Goal: Complete application form: Complete application form

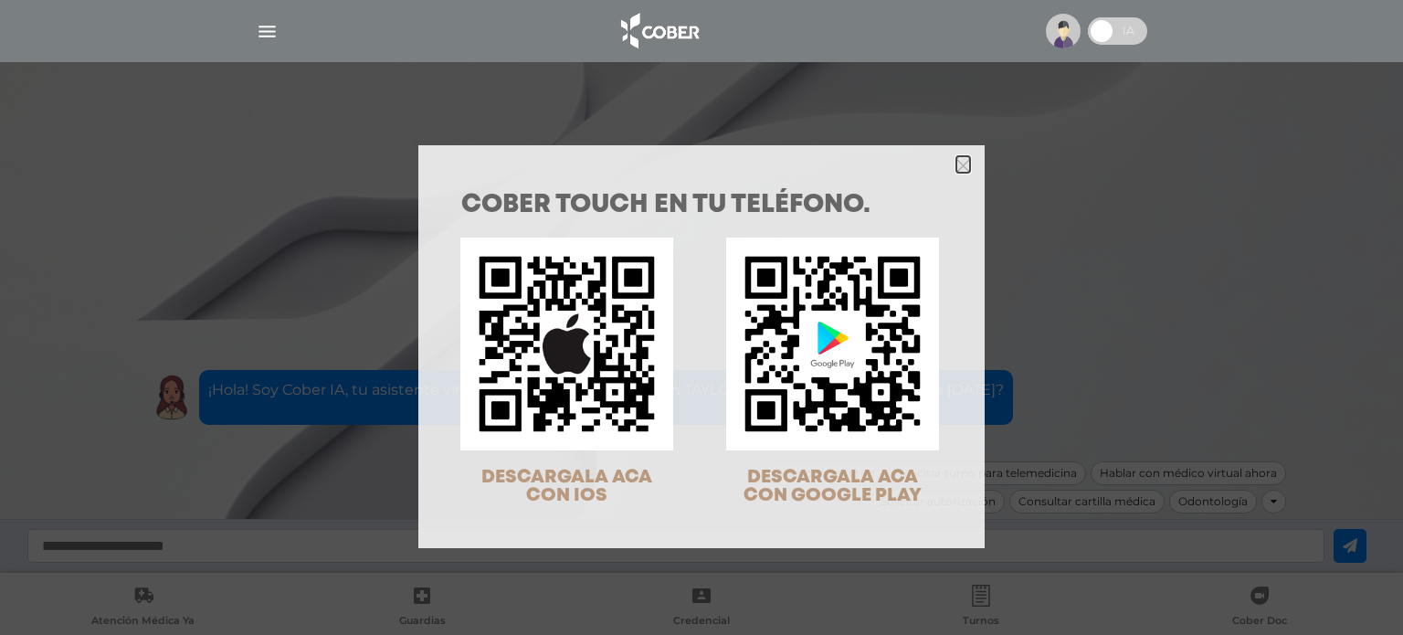
click at [956, 159] on icon "Close" at bounding box center [963, 166] width 14 height 14
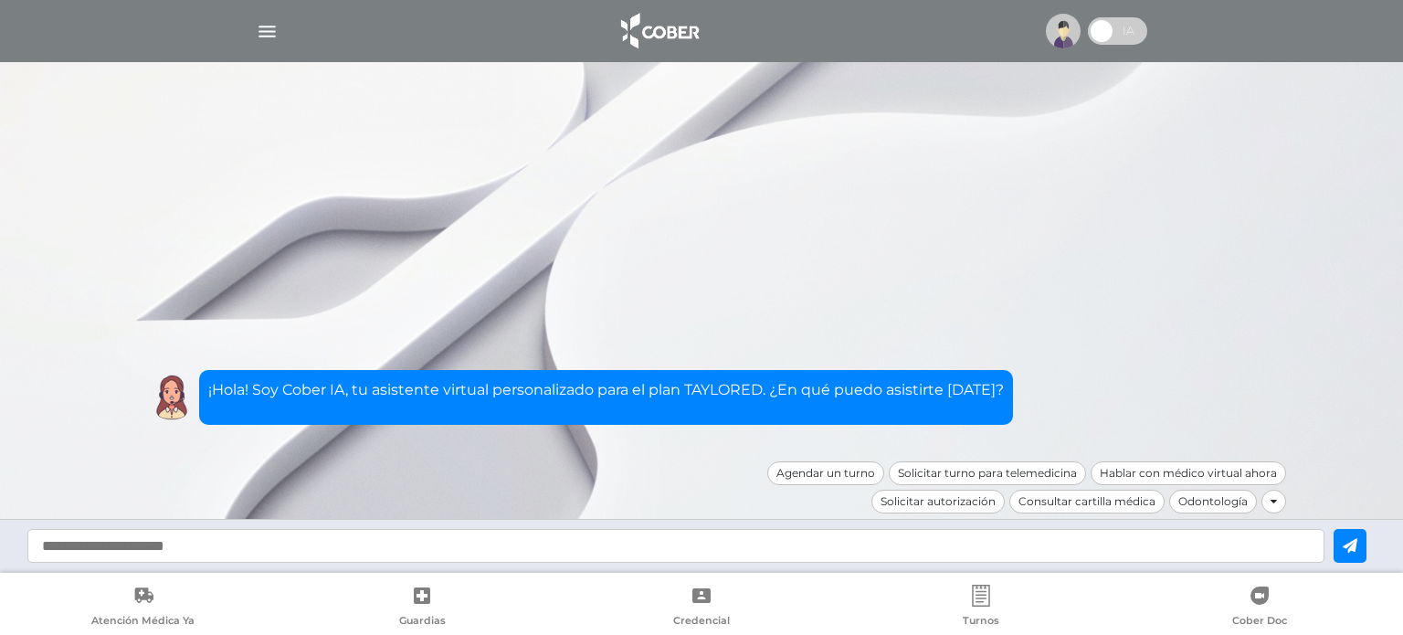
click at [269, 35] on img "button" at bounding box center [267, 31] width 23 height 23
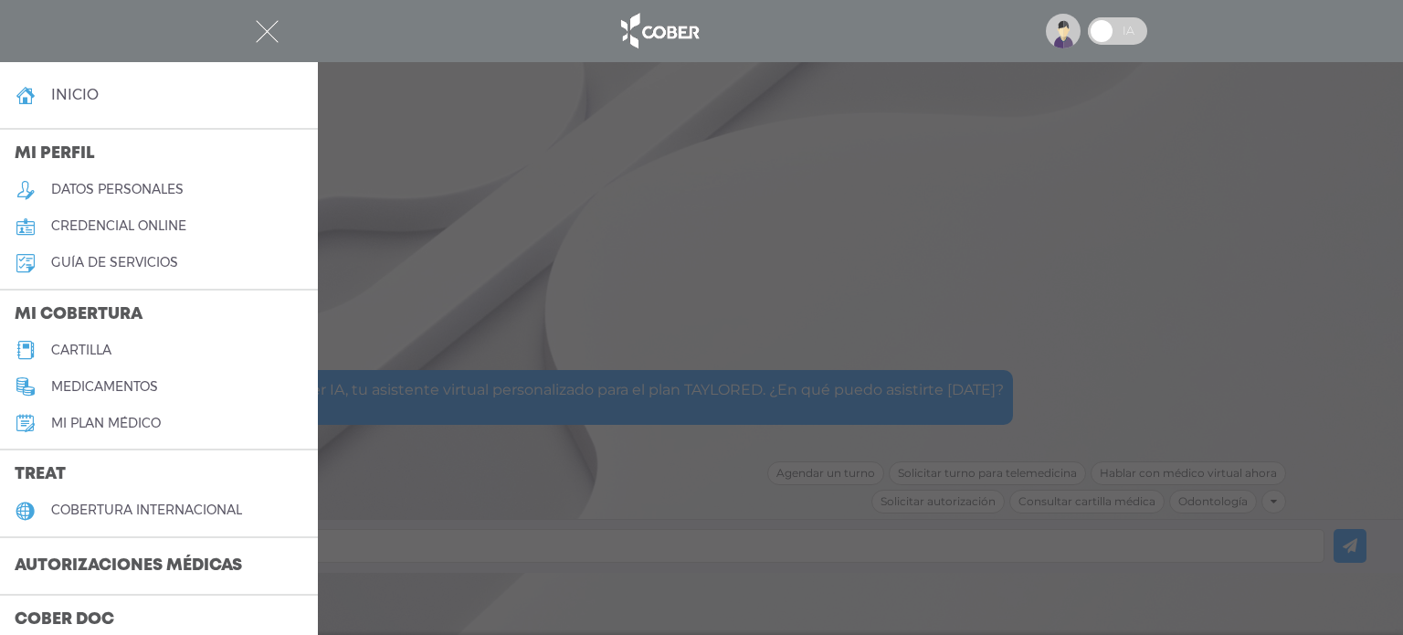
click at [687, 248] on div at bounding box center [701, 317] width 1403 height 635
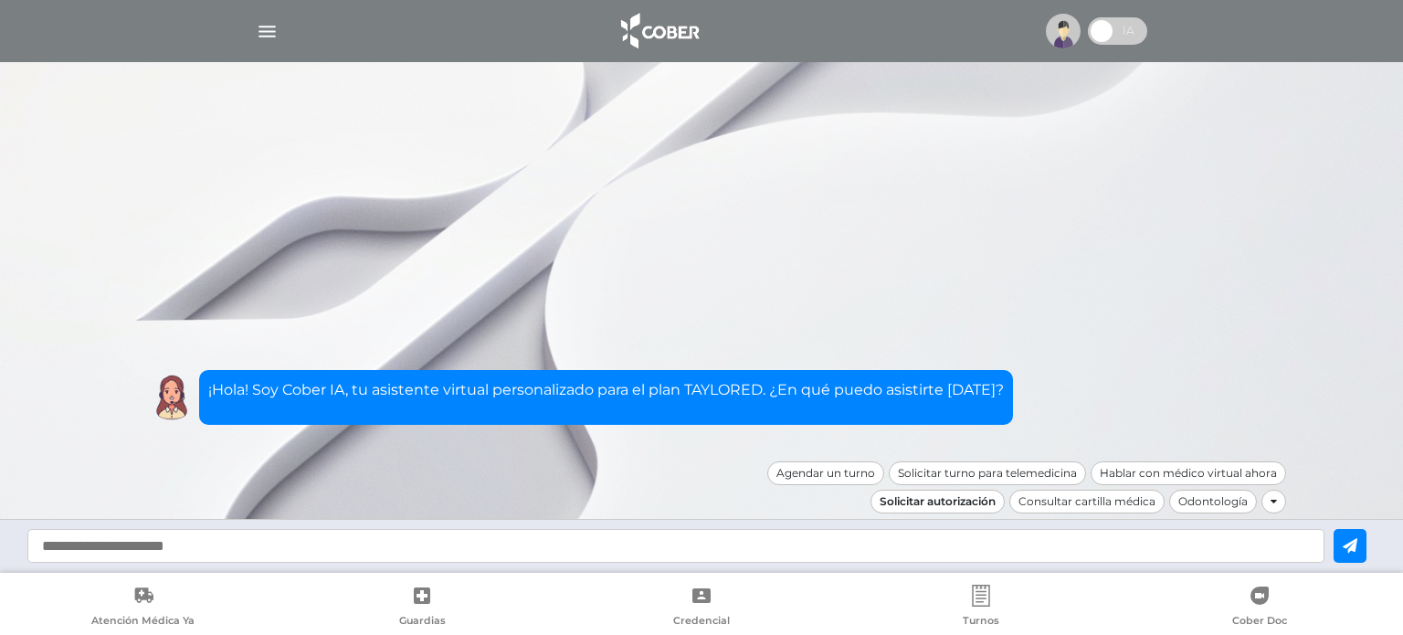
click at [976, 501] on div "Solicitar autorización" at bounding box center [937, 502] width 134 height 24
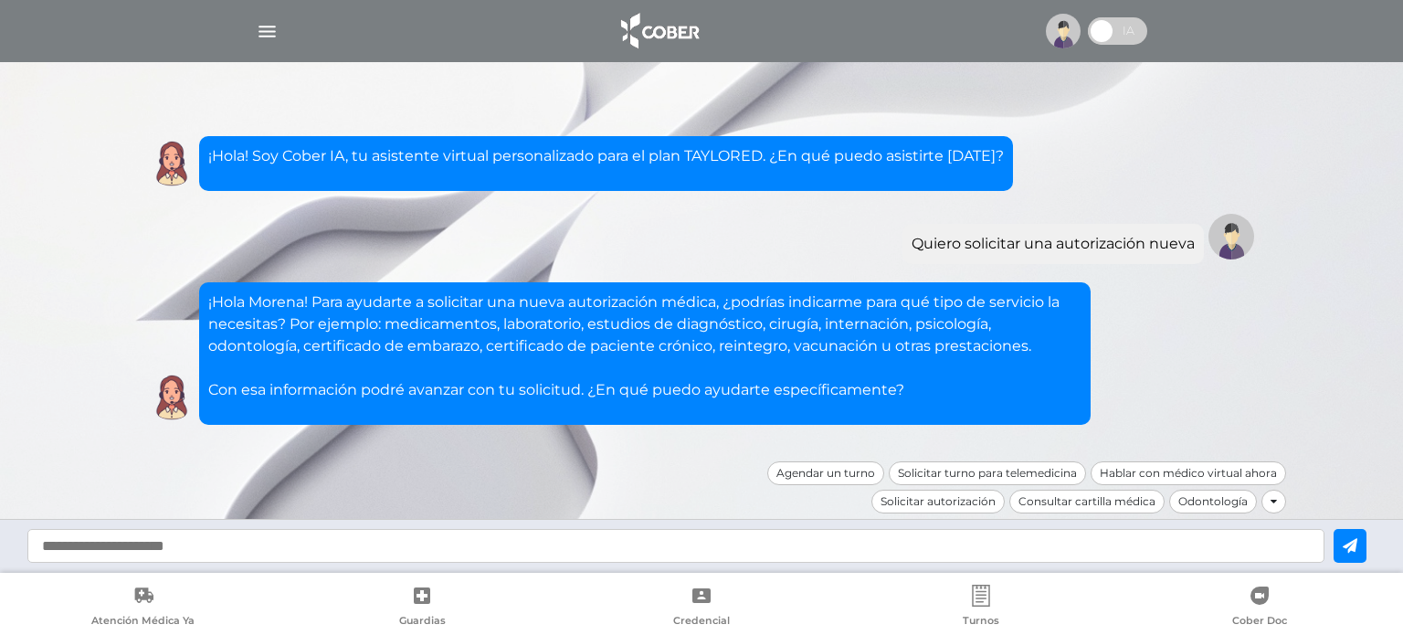
click at [1012, 540] on input "text" at bounding box center [675, 546] width 1297 height 34
type input "**********"
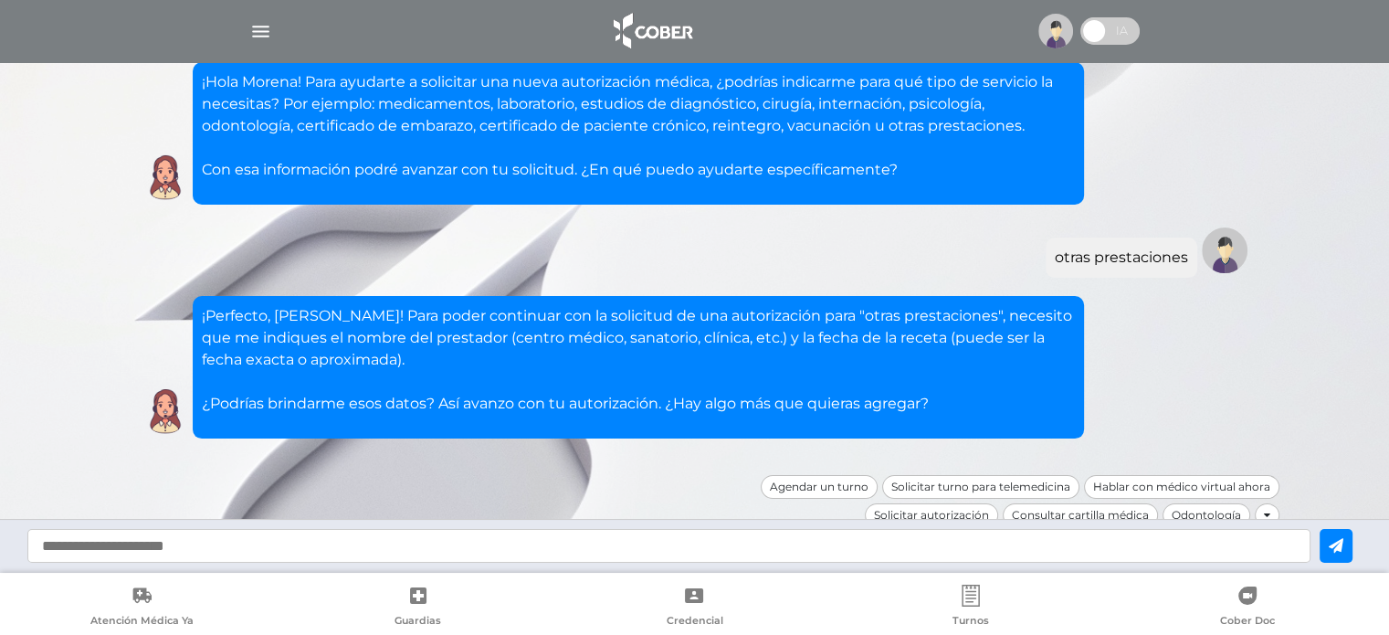
scroll to position [179, 0]
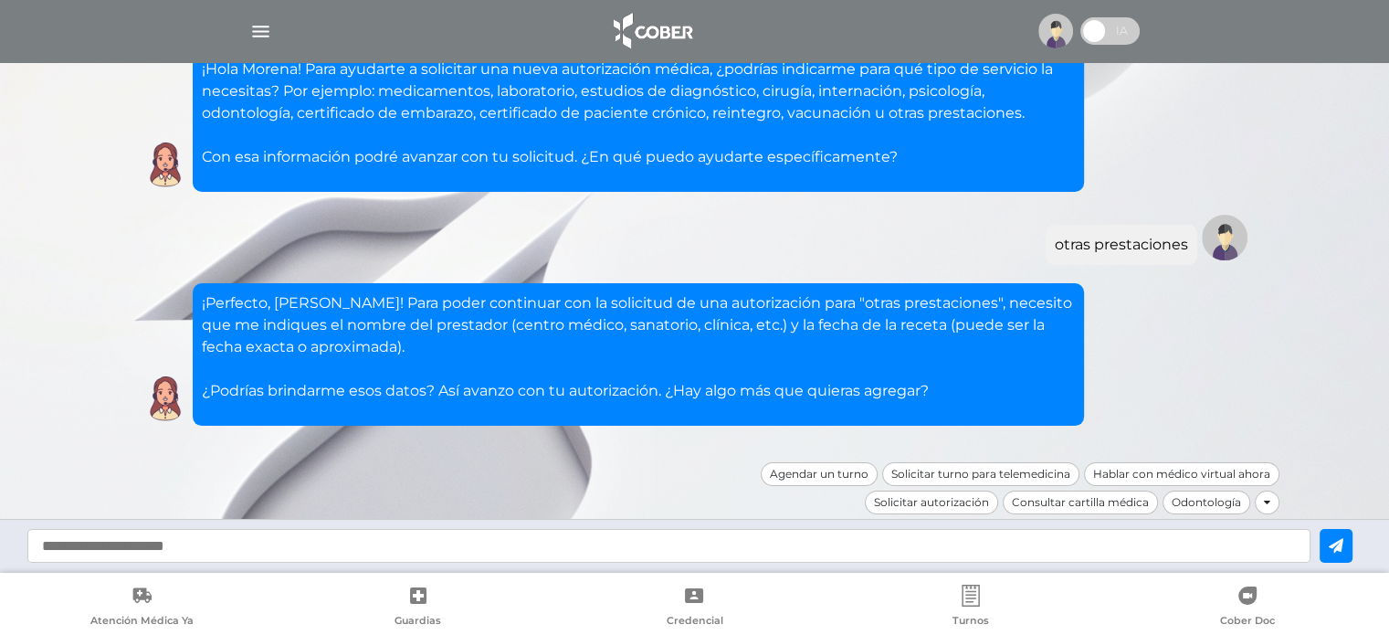
click at [642, 554] on input "text" at bounding box center [668, 546] width 1283 height 34
type input "**********"
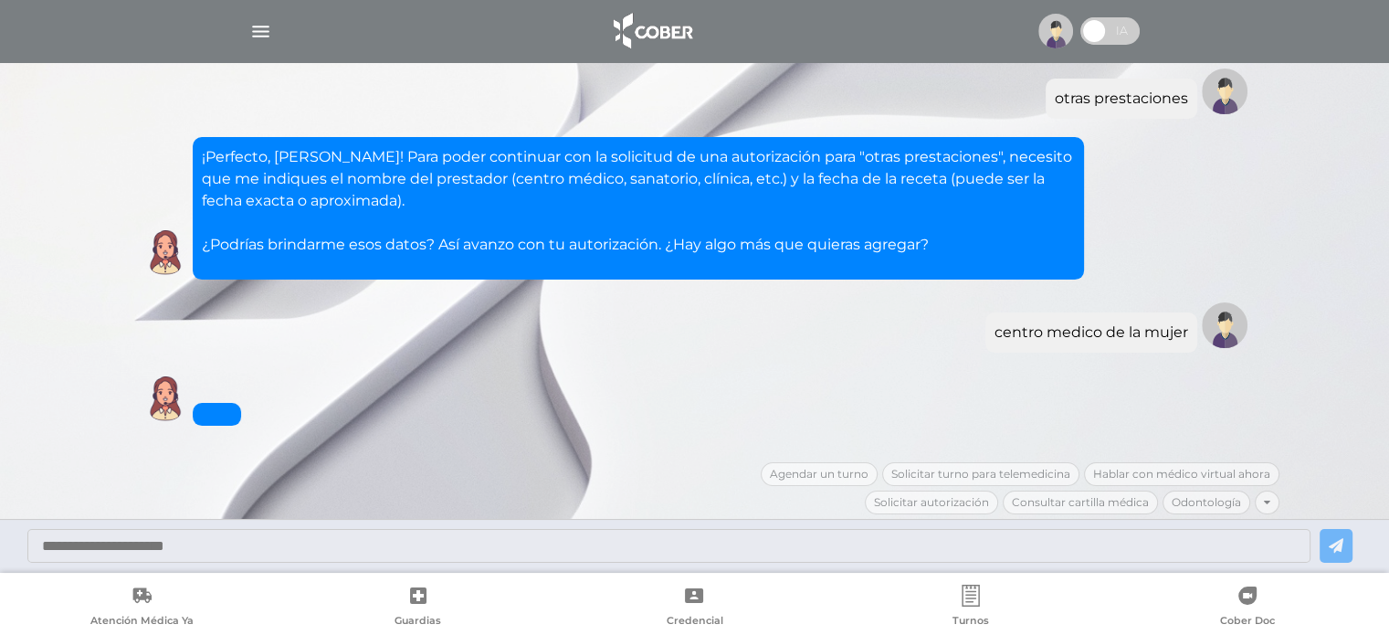
scroll to position [413, 0]
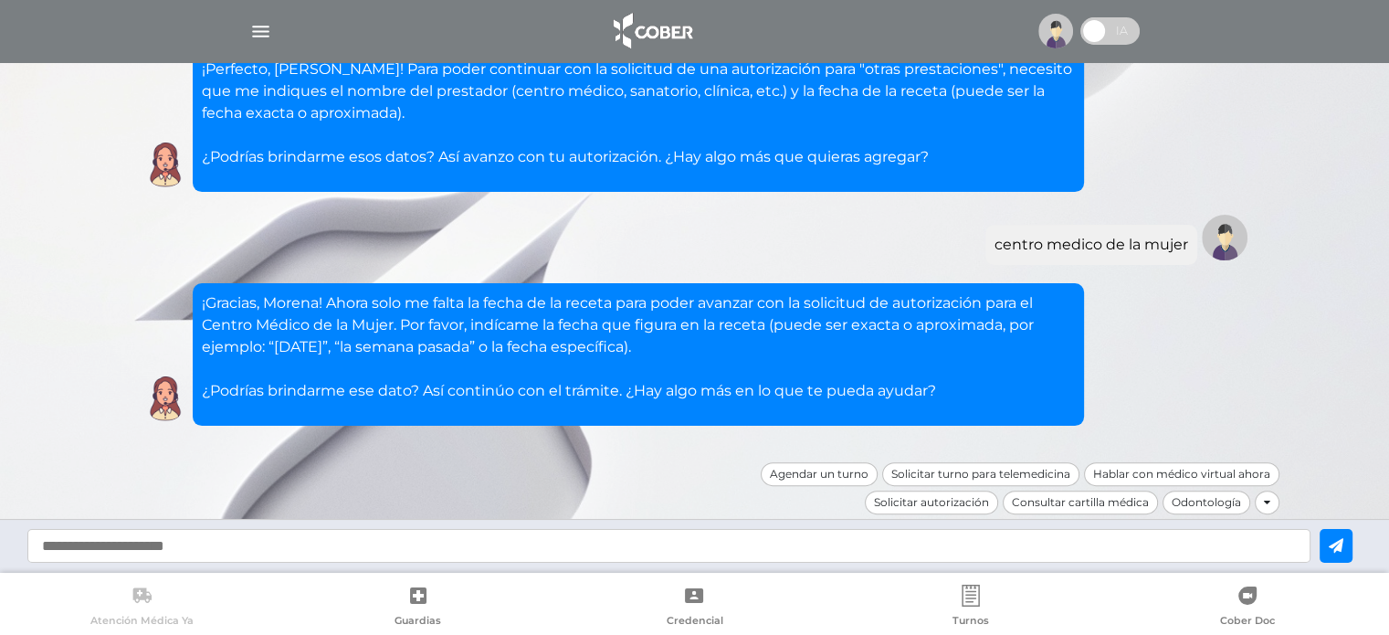
click at [132, 595] on icon at bounding box center [142, 596] width 22 height 22
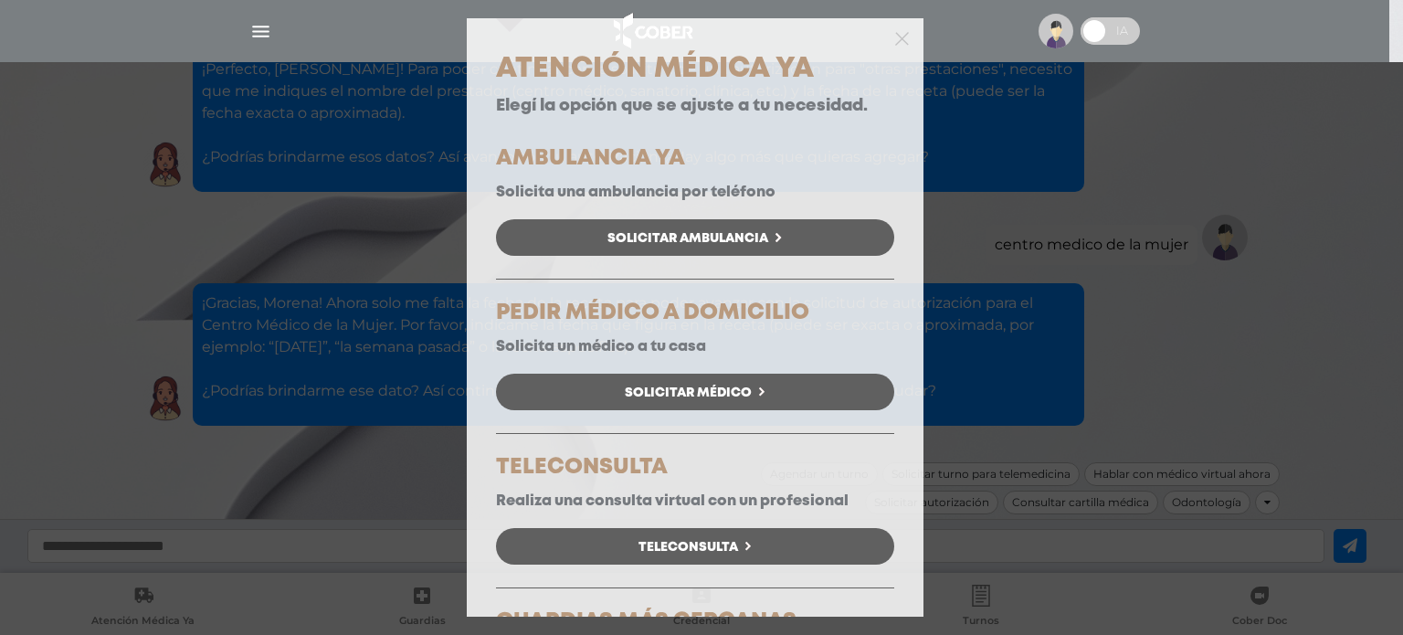
click at [123, 423] on div "Atención Médica Ya Elegí la opción que se ajuste a tu necesidad. AMBULANCIA YA …" at bounding box center [701, 317] width 1403 height 635
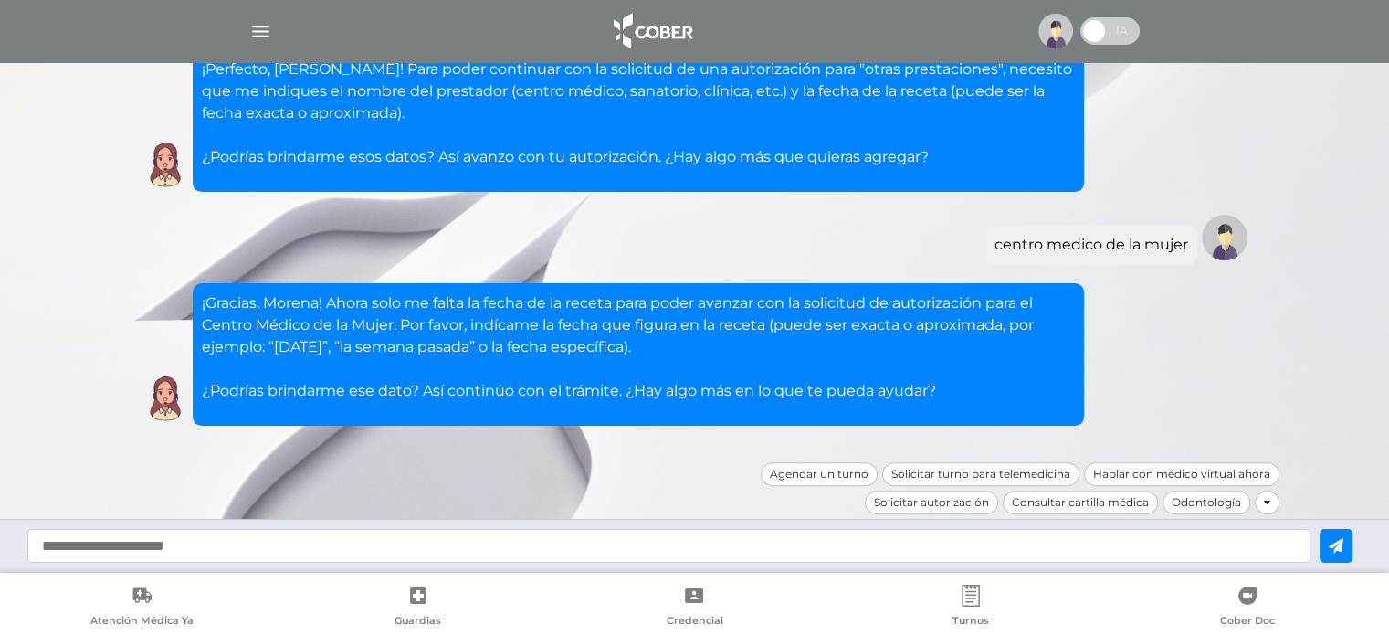
click at [415, 561] on input "text" at bounding box center [668, 546] width 1283 height 34
type input "**********"
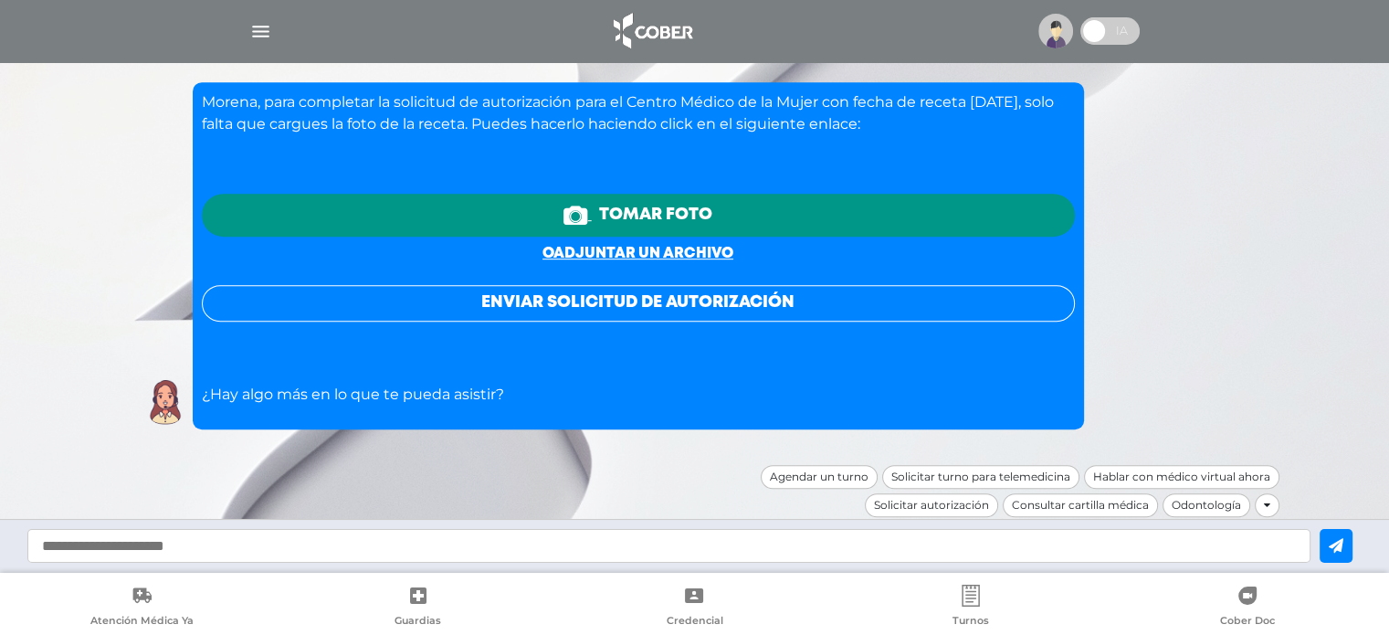
scroll to position [849, 0]
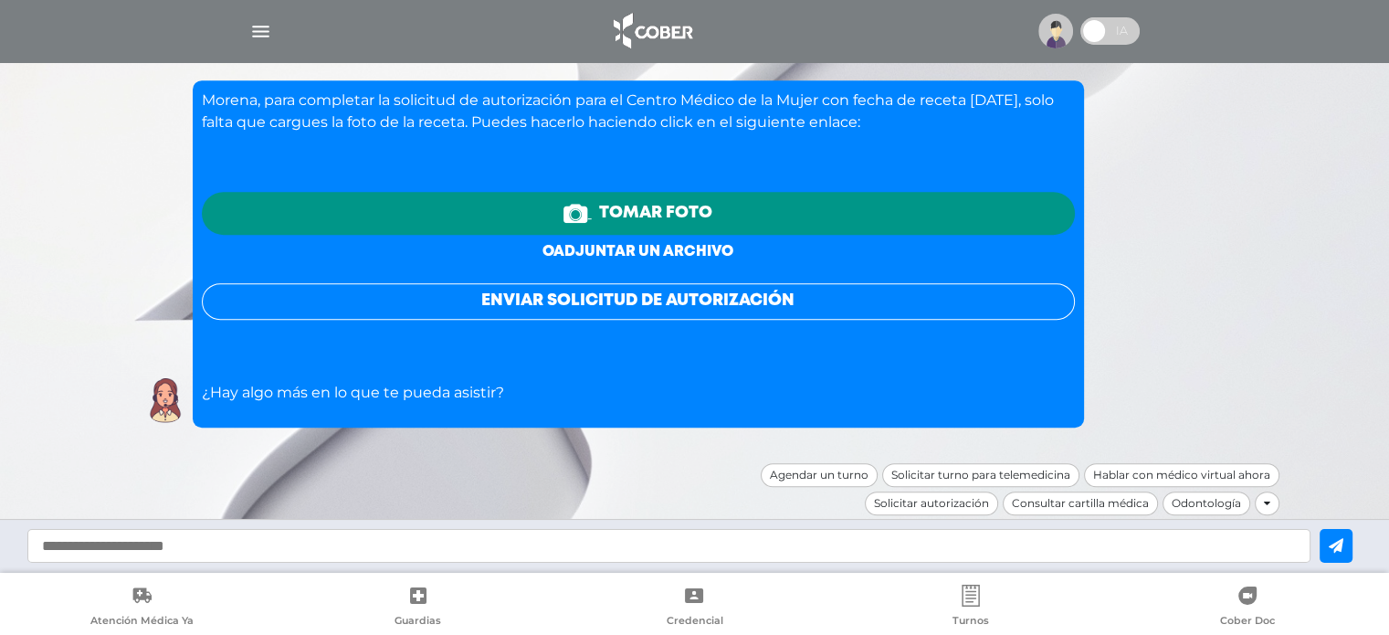
click at [658, 248] on link "o adjuntar un archivo" at bounding box center [638, 252] width 191 height 14
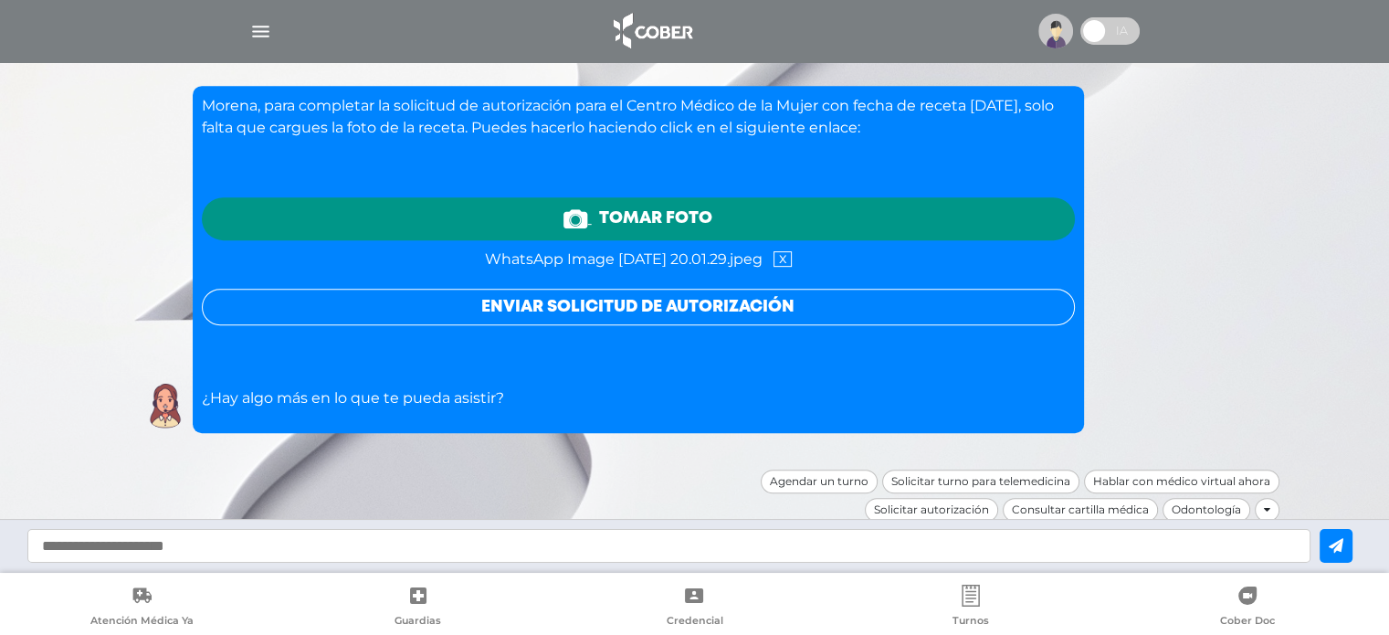
scroll to position [850, 0]
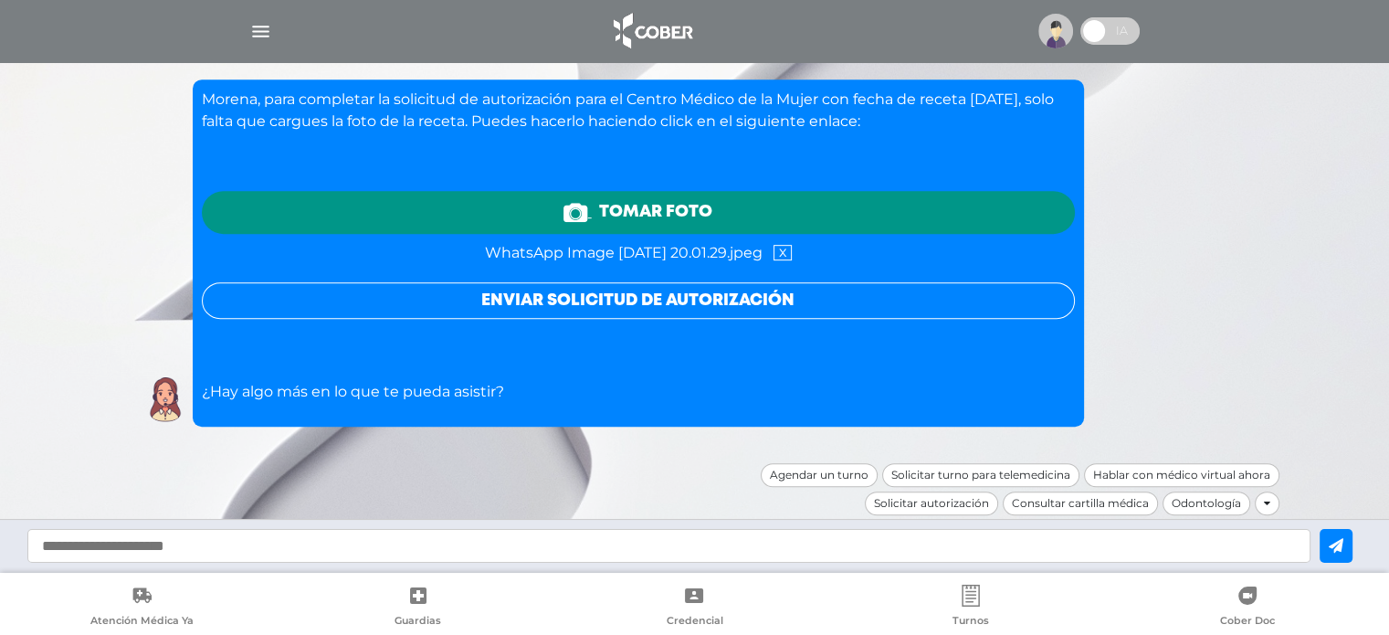
click at [669, 299] on button "Enviar solicitud de autorización" at bounding box center [638, 300] width 873 height 37
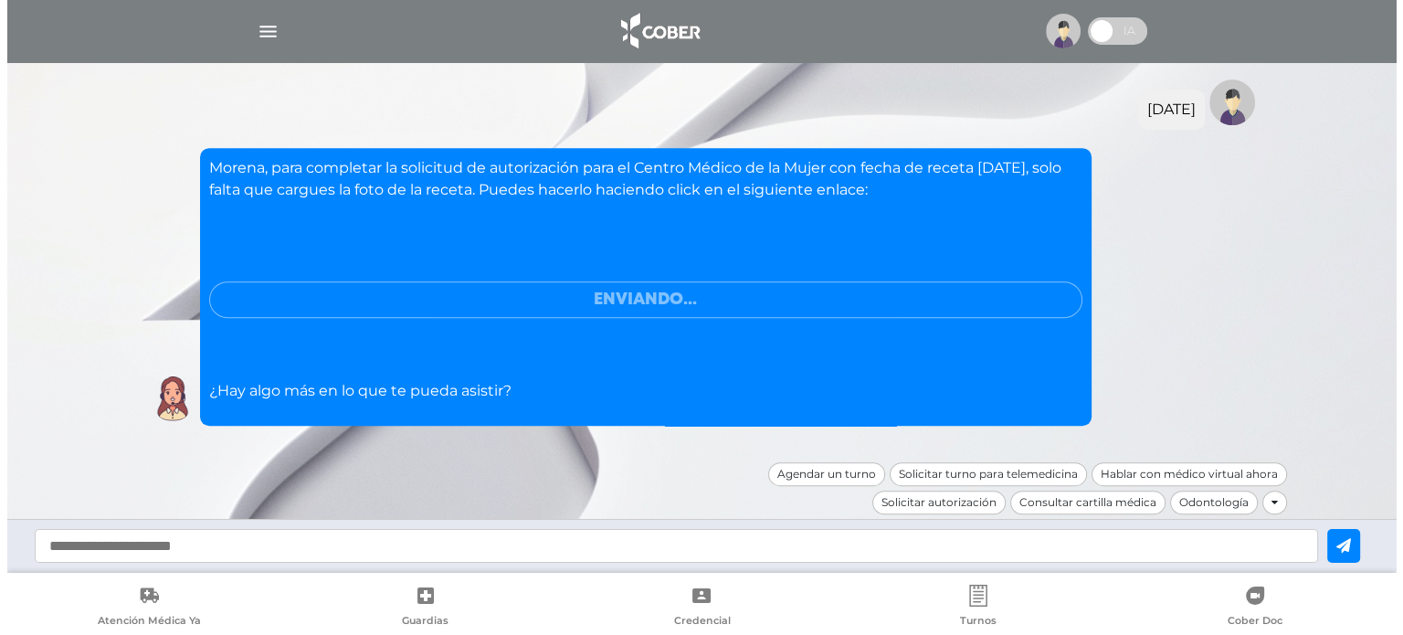
scroll to position [727, 0]
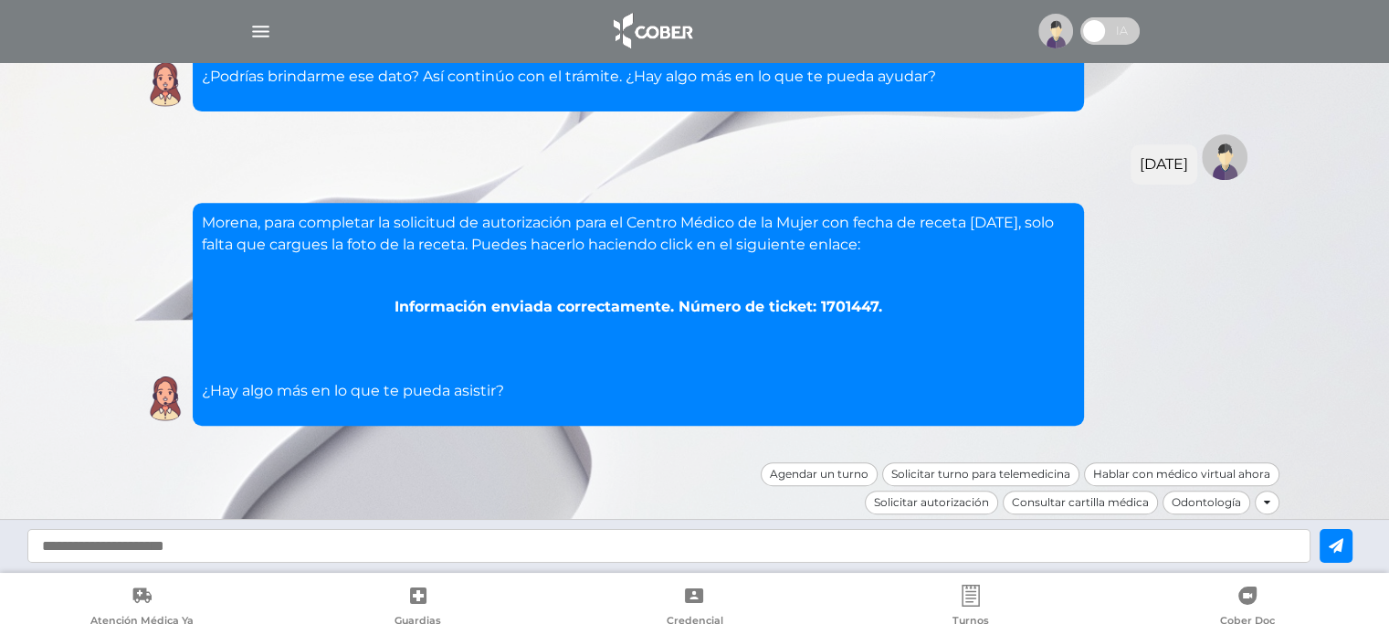
click at [259, 32] on img "button" at bounding box center [260, 31] width 23 height 23
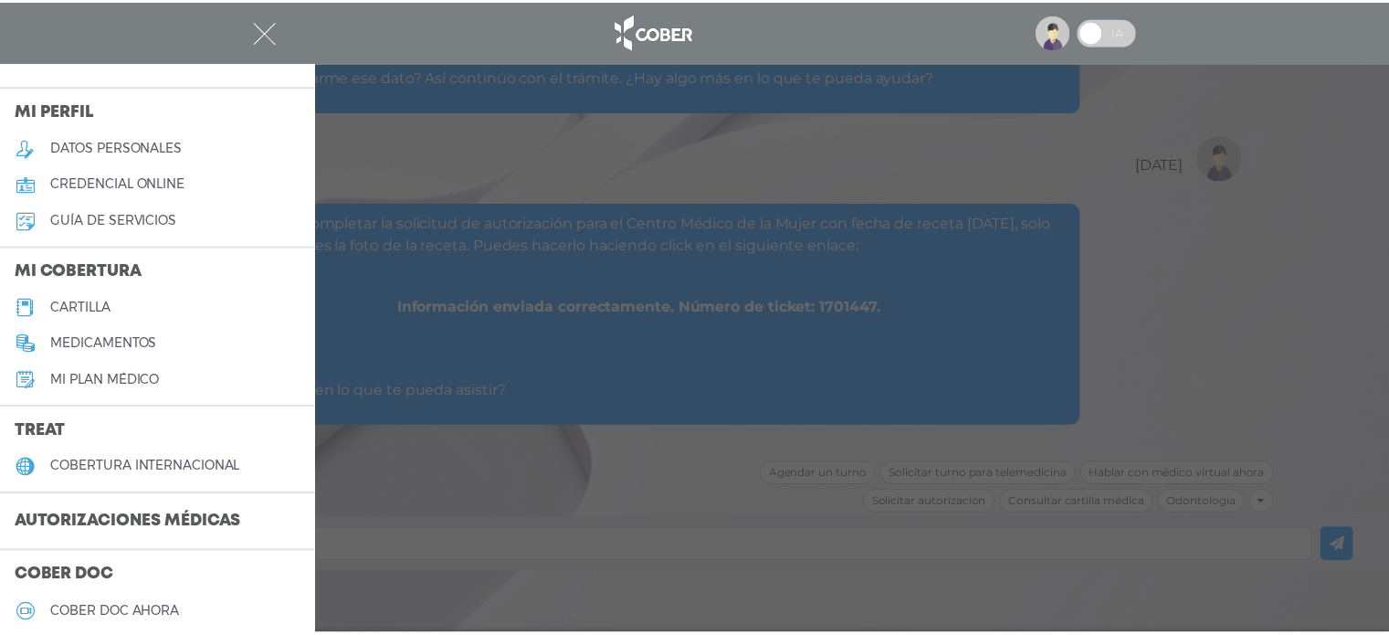
scroll to position [0, 0]
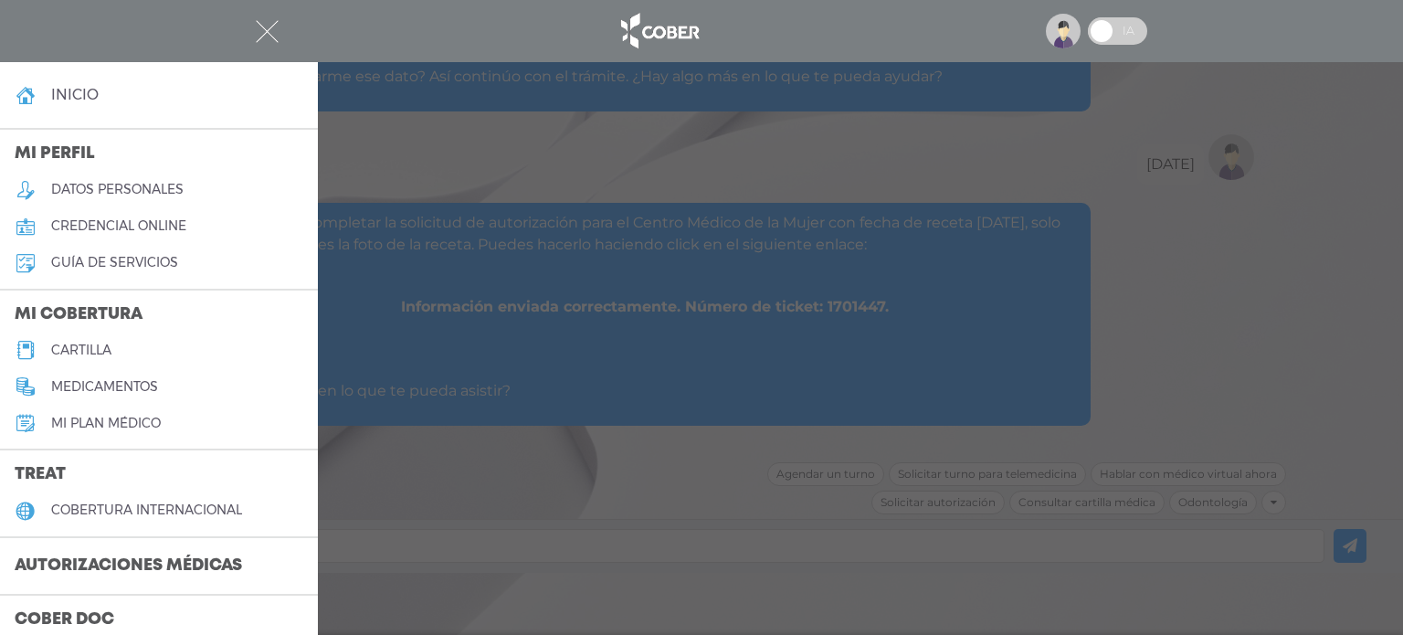
click at [793, 380] on div at bounding box center [701, 317] width 1403 height 635
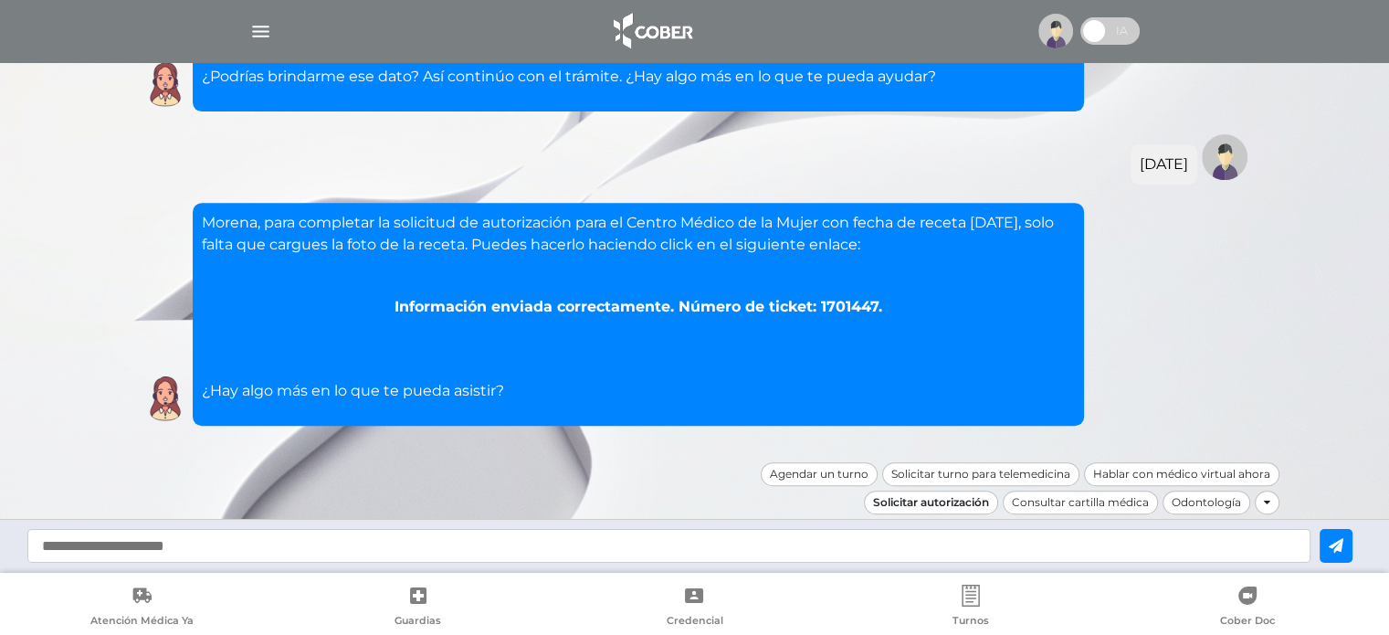
click at [941, 508] on div "Solicitar autorización" at bounding box center [931, 502] width 134 height 24
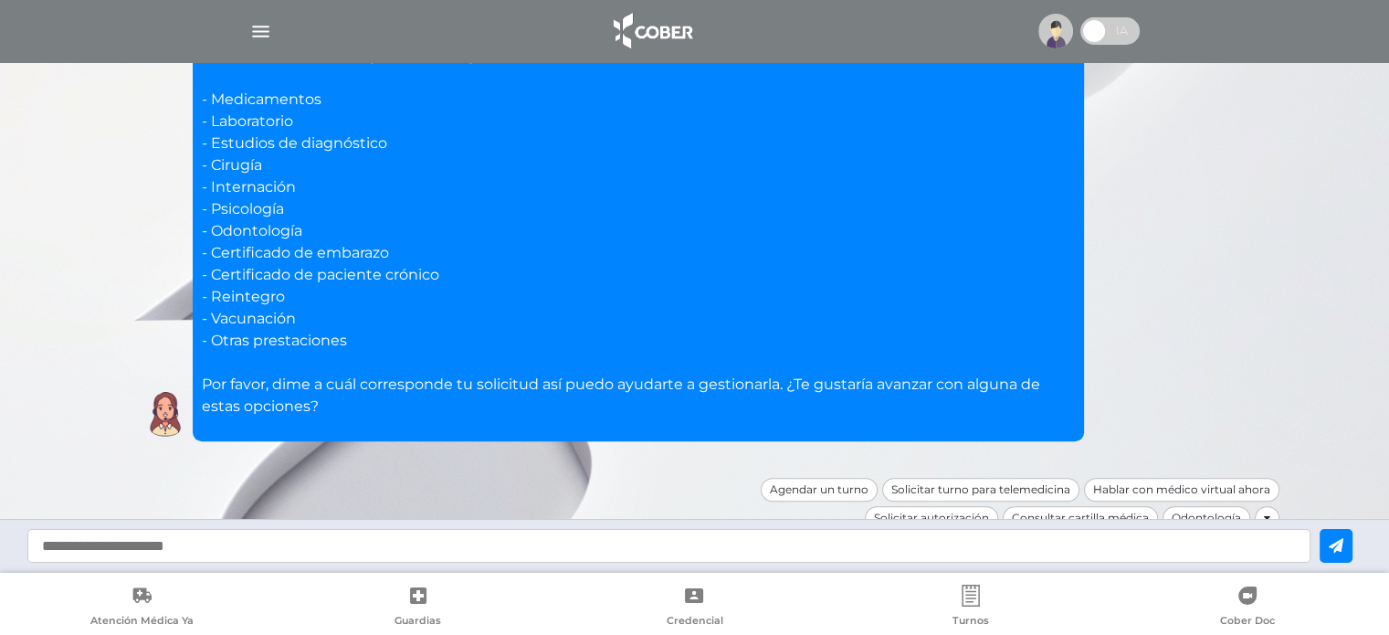
scroll to position [1246, 0]
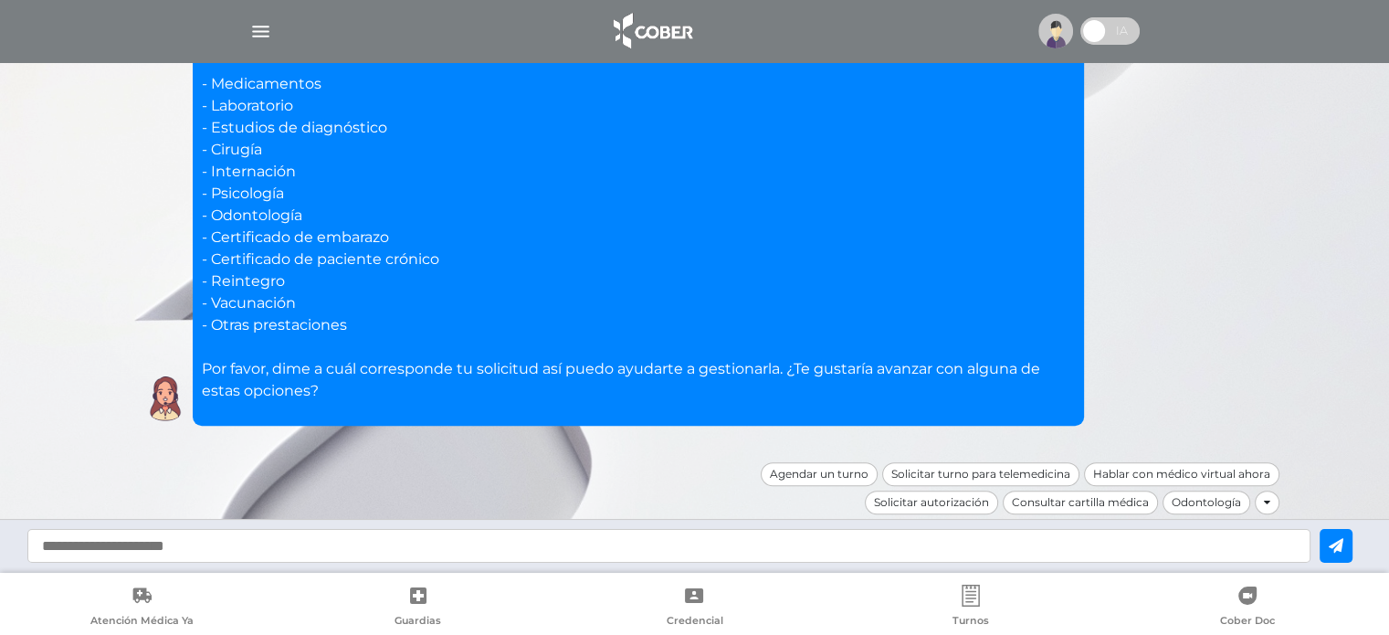
click at [370, 540] on input "text" at bounding box center [668, 546] width 1283 height 34
type input "**********"
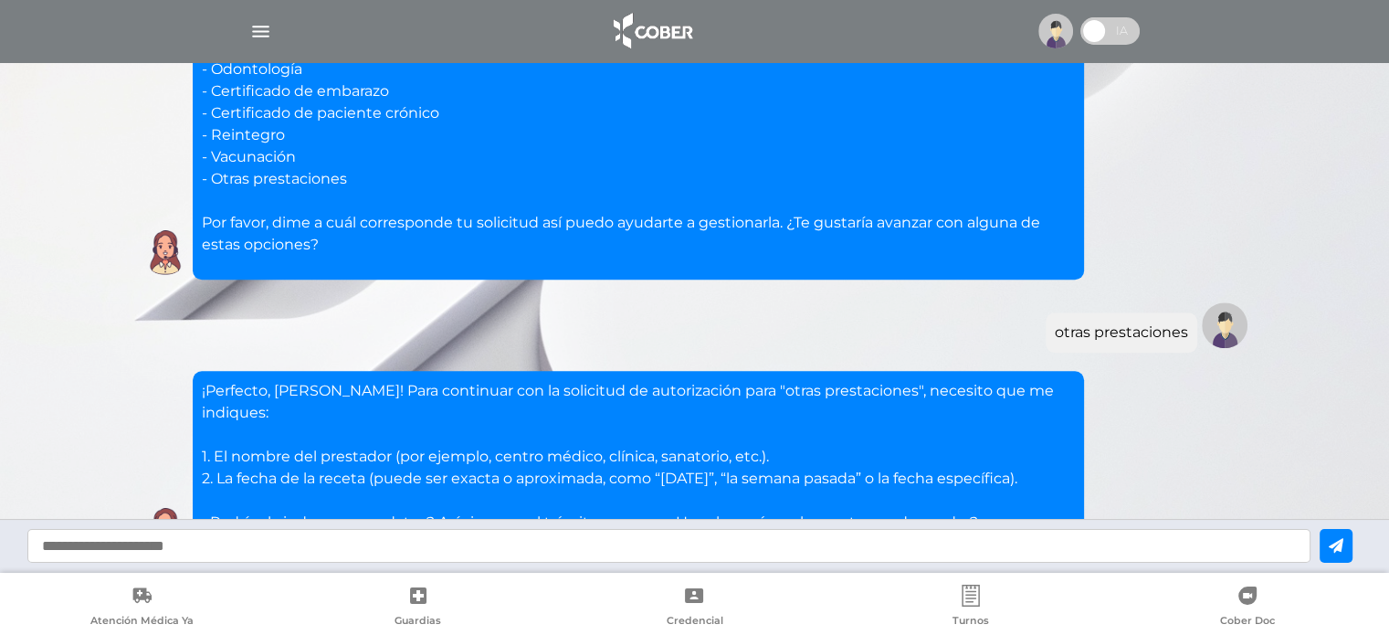
scroll to position [1502, 0]
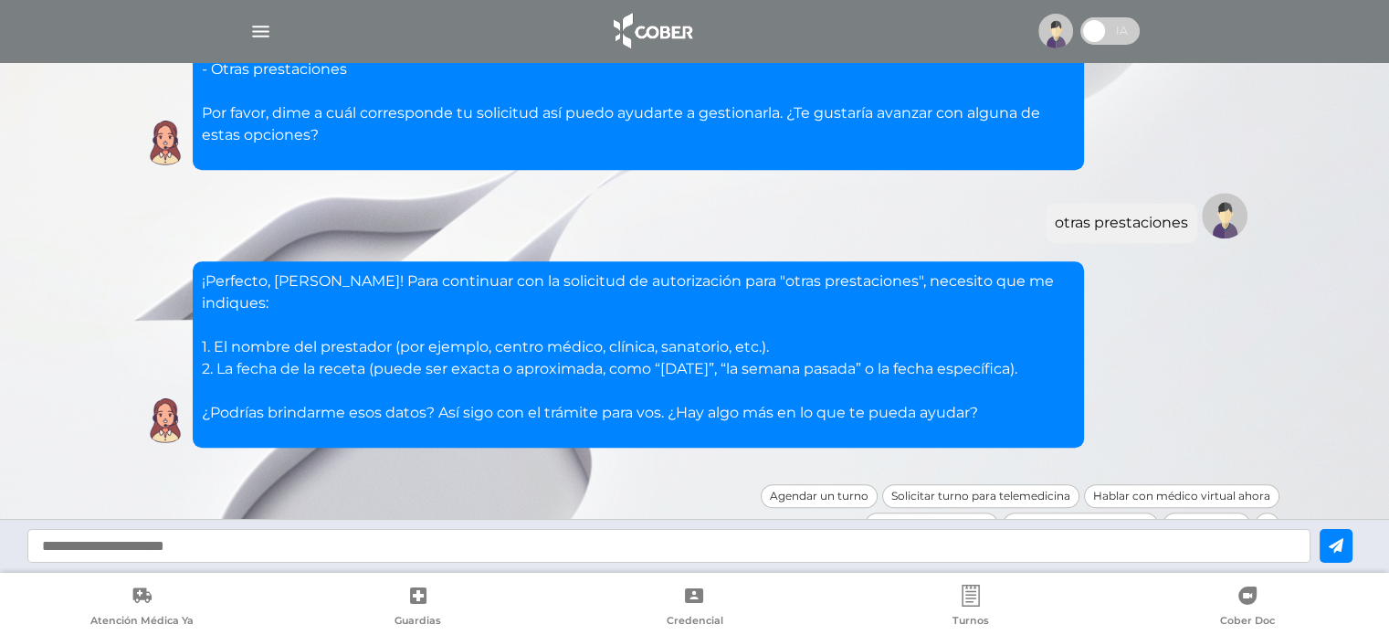
click at [804, 543] on input "text" at bounding box center [668, 546] width 1283 height 34
type input "**********"
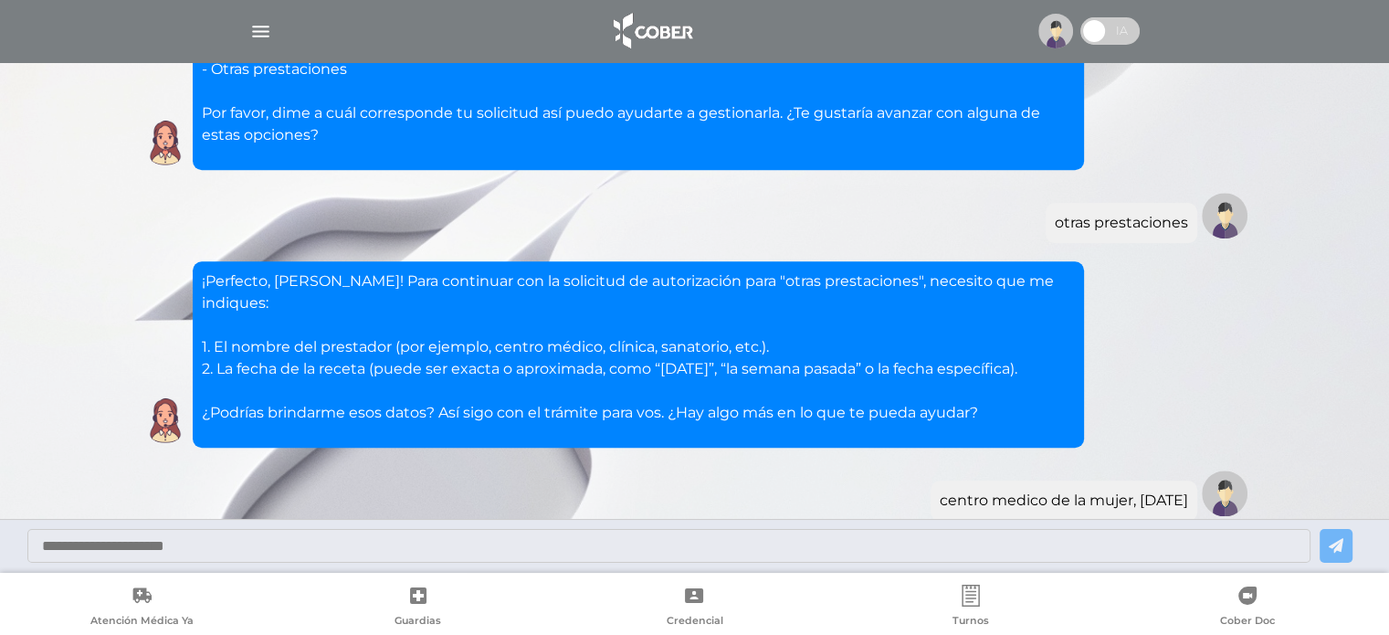
scroll to position [1648, 0]
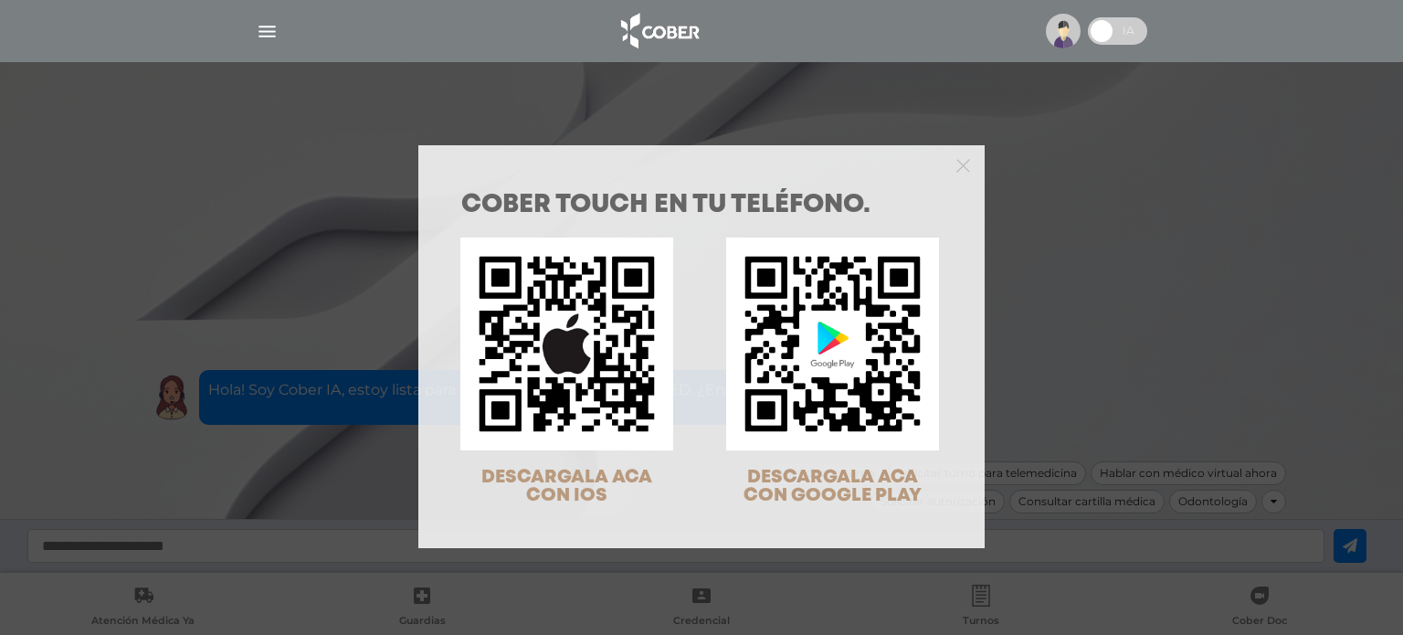
click at [1121, 102] on div "COBER TOUCH en tu teléfono. DESCARGALA ACA CON IOS DESCARGALA ACA CON GOOGLE PL…" at bounding box center [701, 317] width 1403 height 635
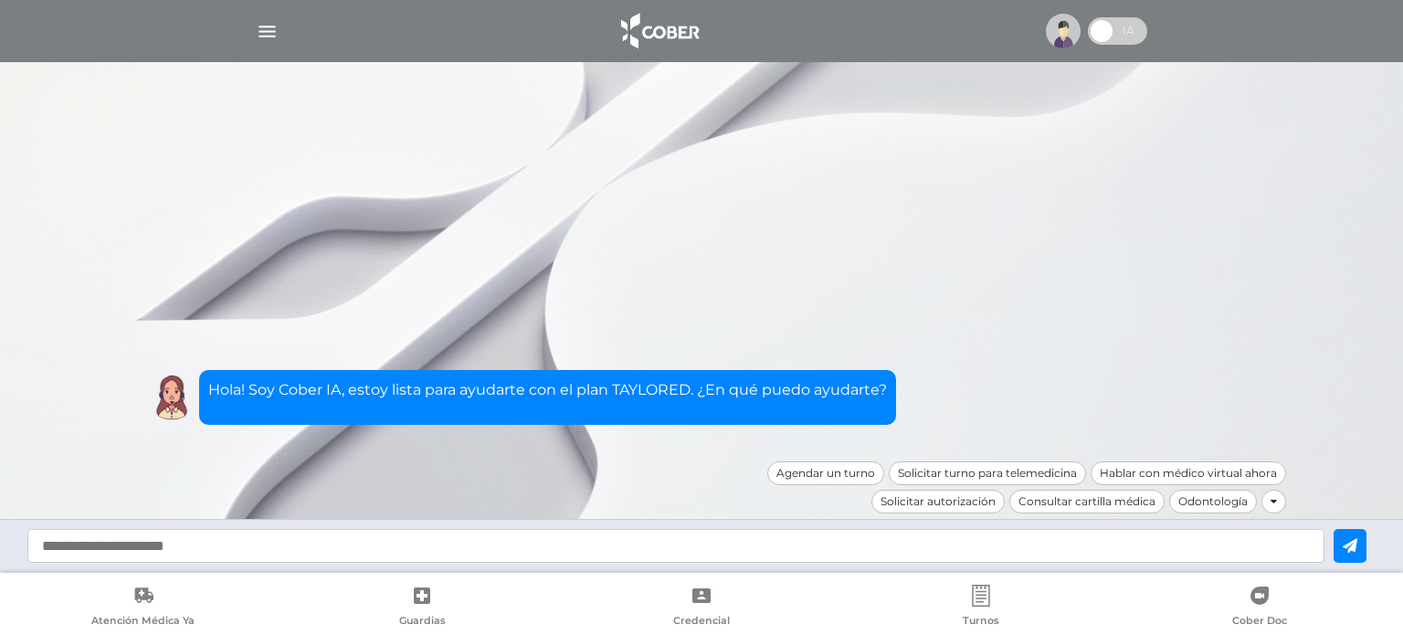
click at [832, 558] on input "text" at bounding box center [675, 546] width 1297 height 34
click at [986, 495] on div "Solicitar autorización" at bounding box center [937, 502] width 134 height 24
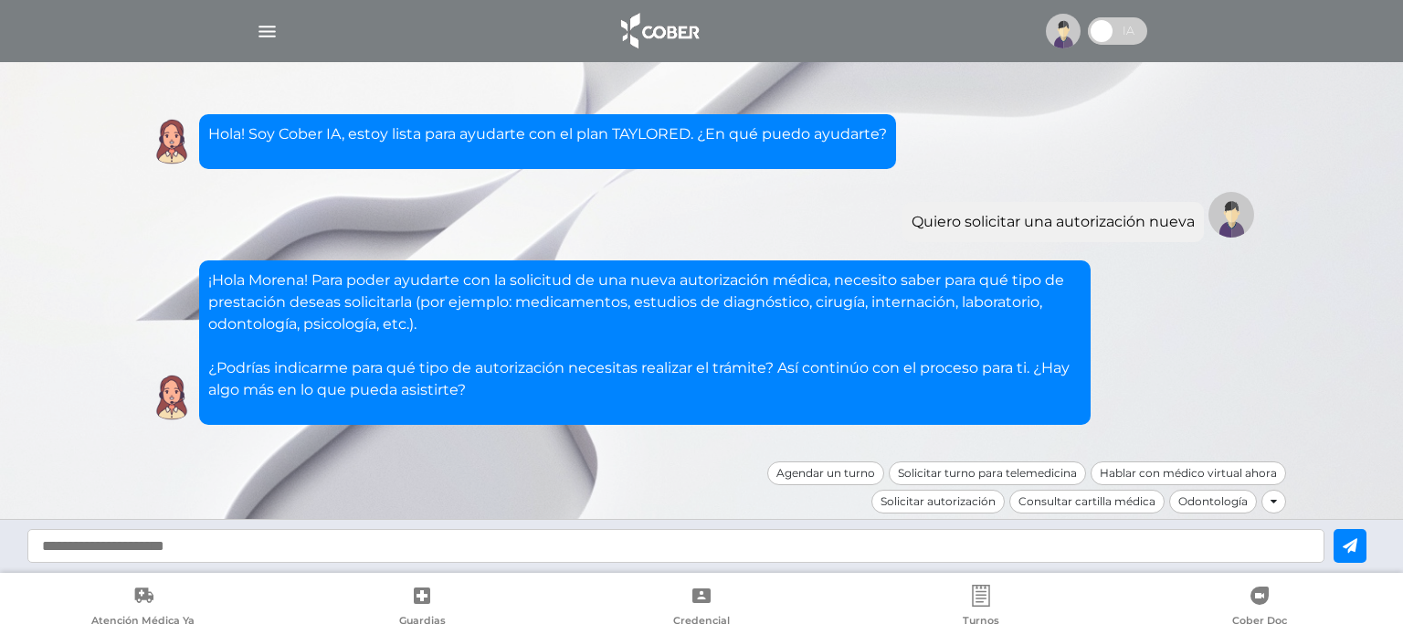
click at [778, 551] on input "text" at bounding box center [675, 546] width 1297 height 34
type input "**********"
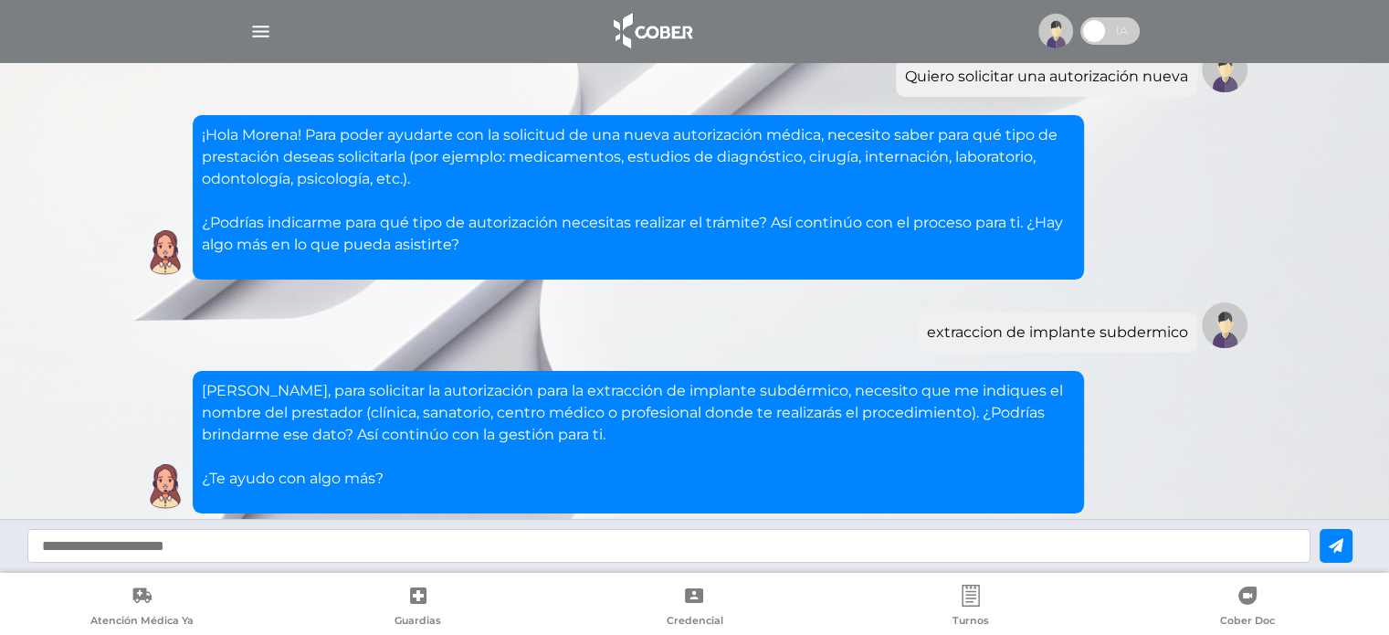
scroll to position [201, 0]
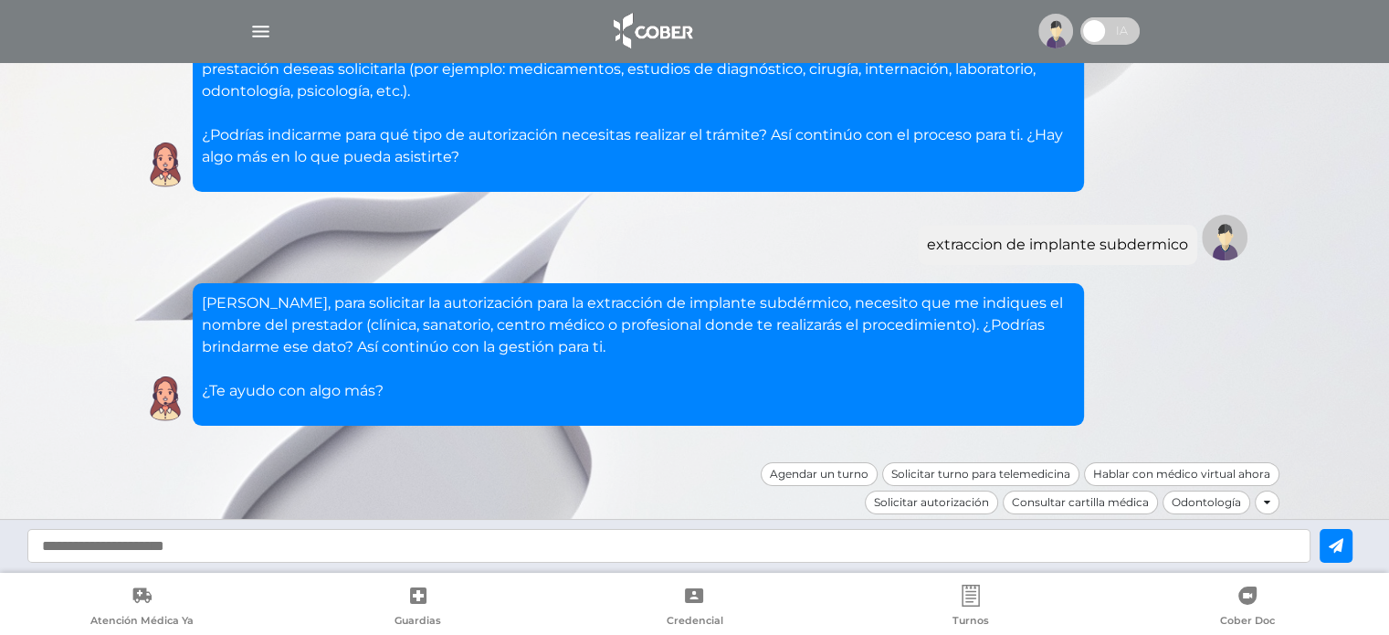
click at [750, 539] on input "text" at bounding box center [668, 546] width 1283 height 34
type input "**********"
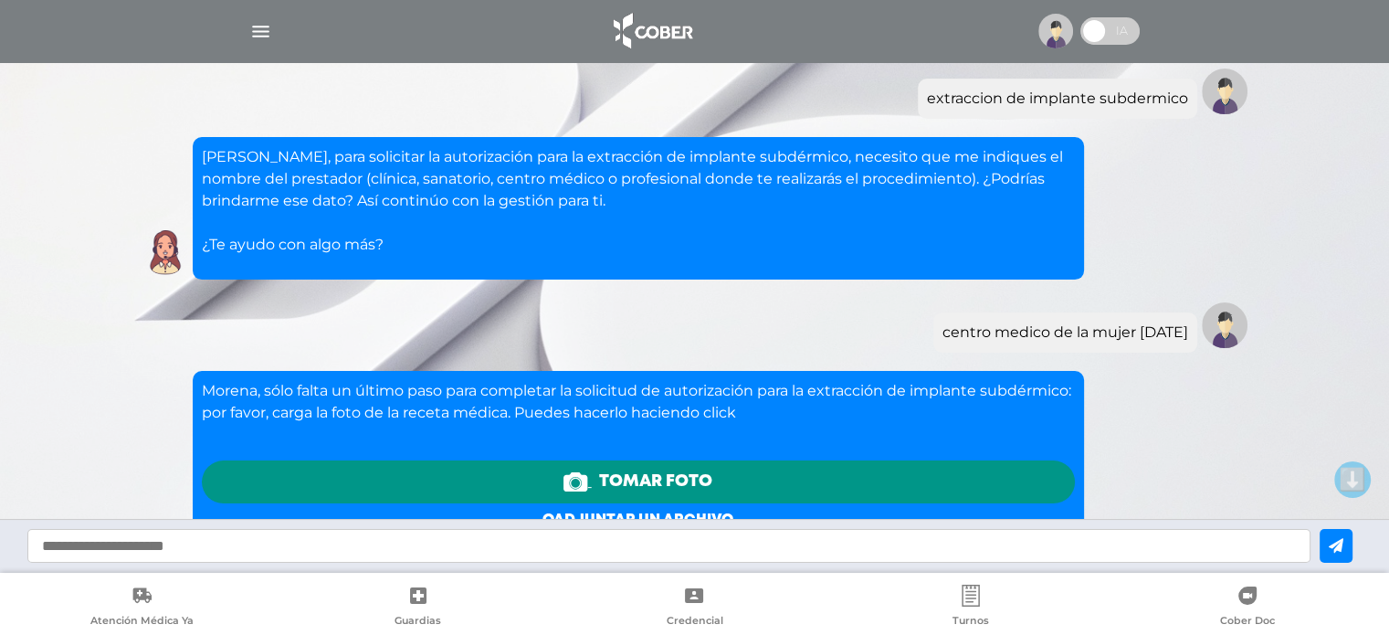
scroll to position [616, 0]
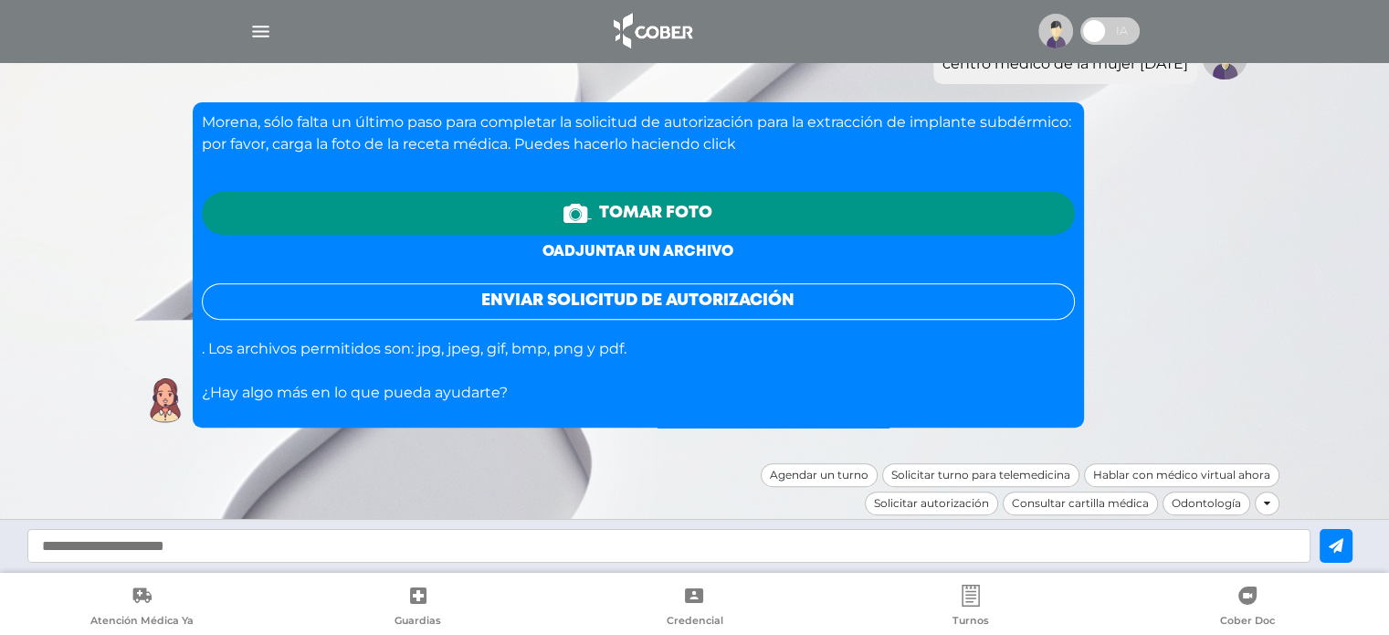
click at [594, 248] on link "o adjuntar un archivo" at bounding box center [638, 252] width 191 height 14
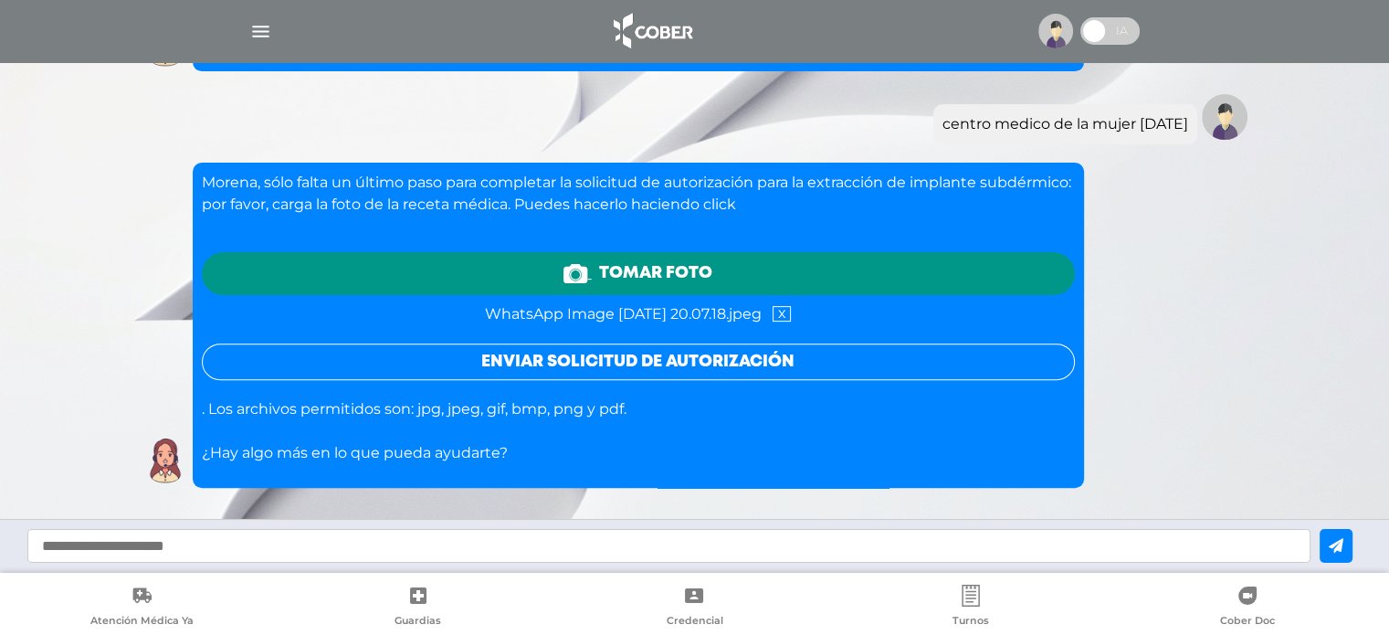
scroll to position [608, 0]
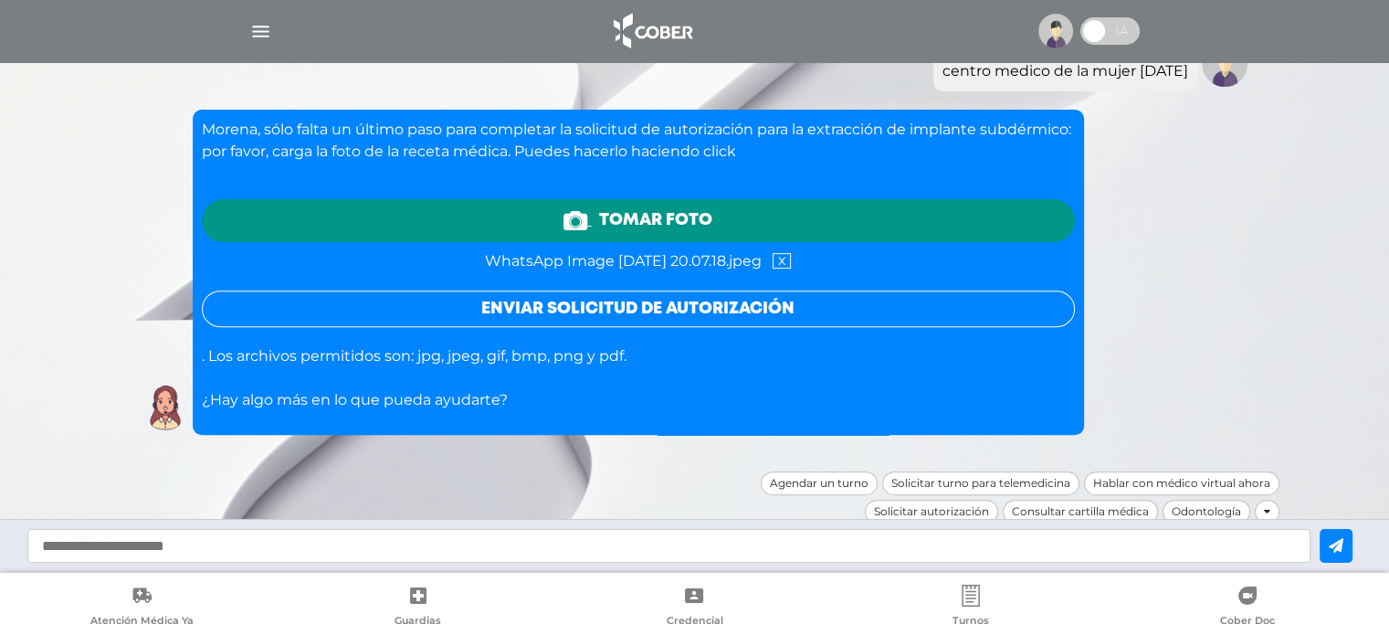
click at [598, 295] on button "Enviar solicitud de autorización" at bounding box center [638, 308] width 873 height 37
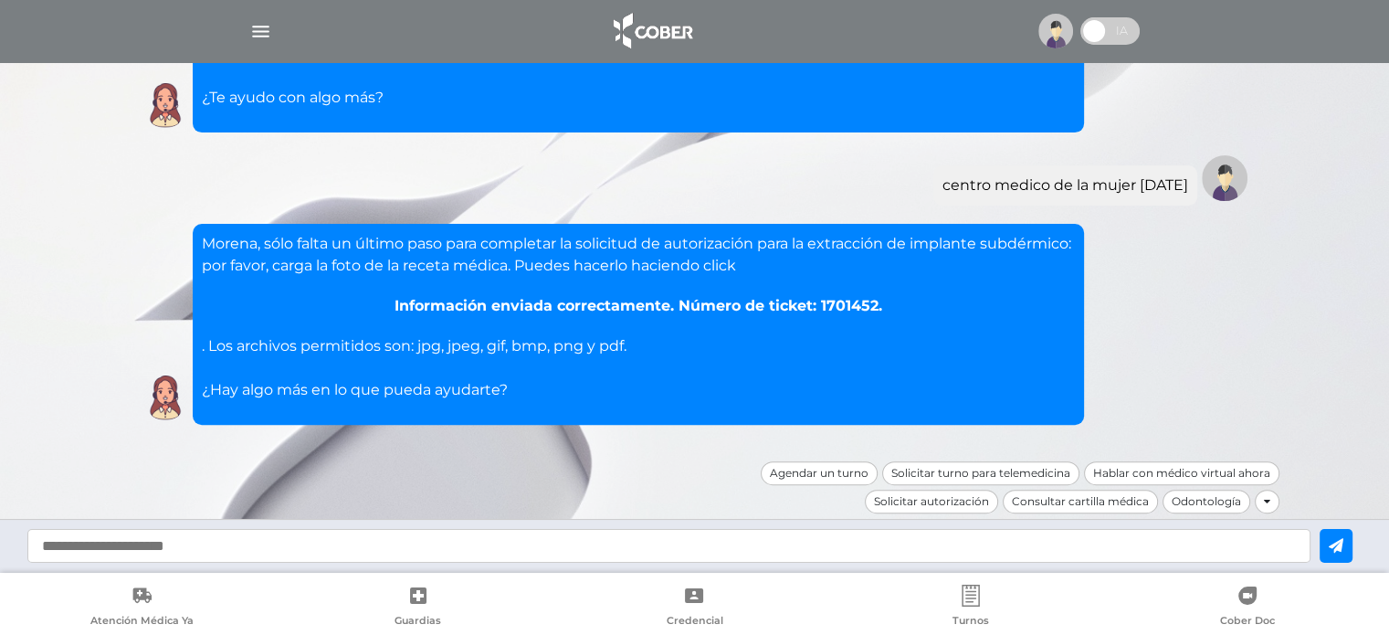
scroll to position [493, 0]
